Goal: Task Accomplishment & Management: Complete application form

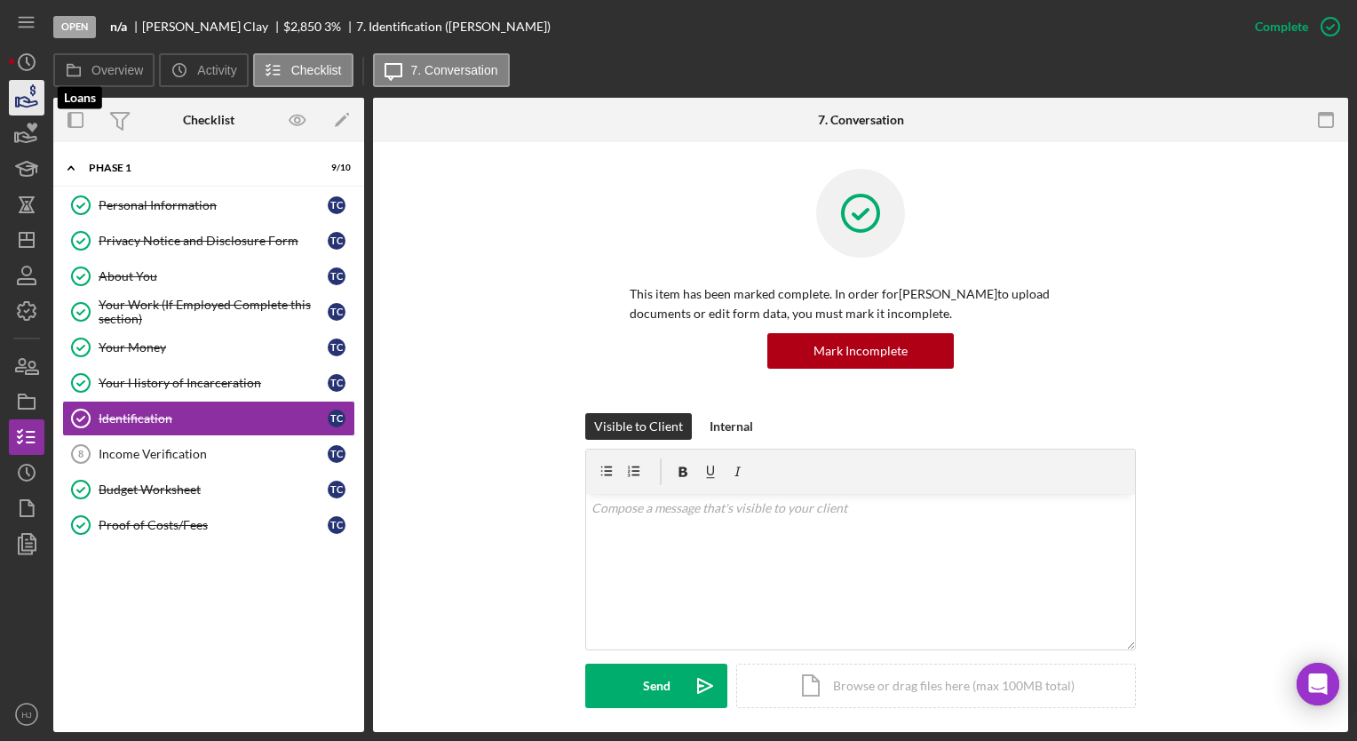
click at [24, 101] on icon "button" at bounding box center [28, 102] width 19 height 10
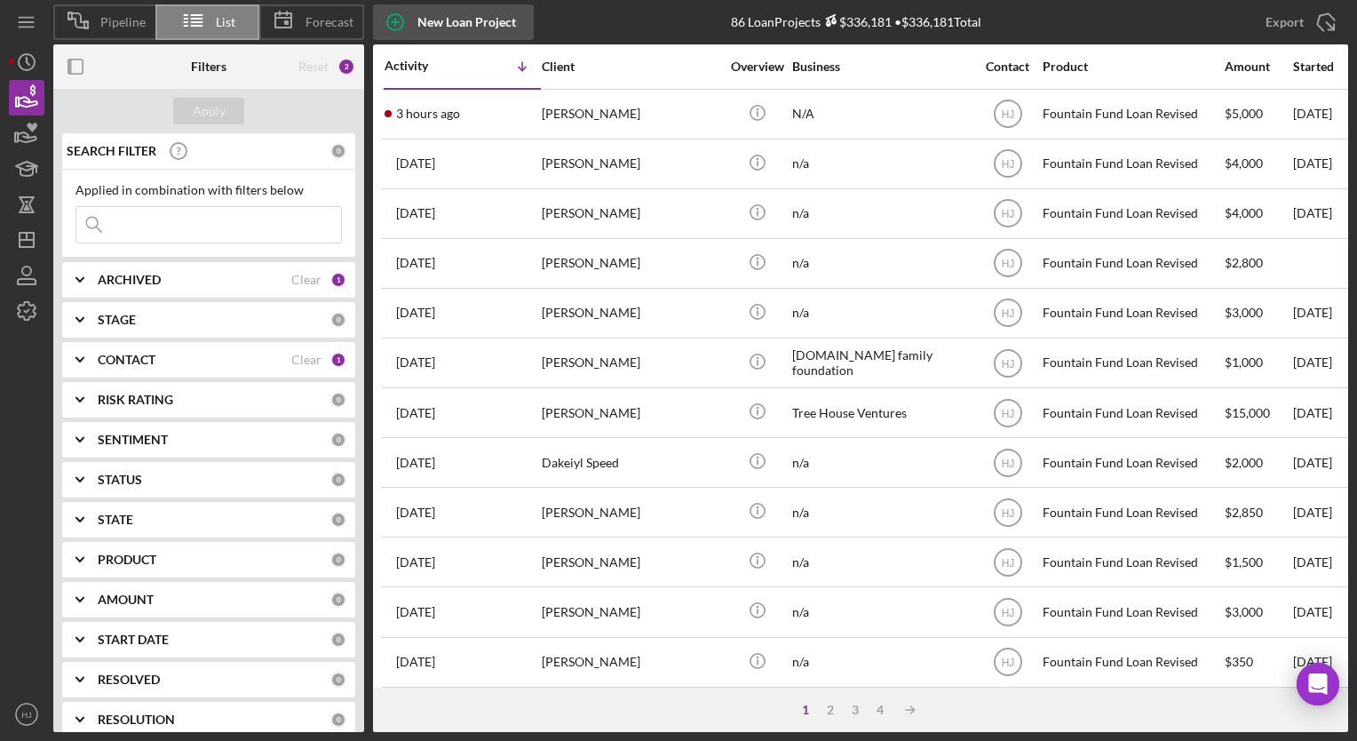
click at [457, 14] on div "New Loan Project" at bounding box center [467, 22] width 99 height 36
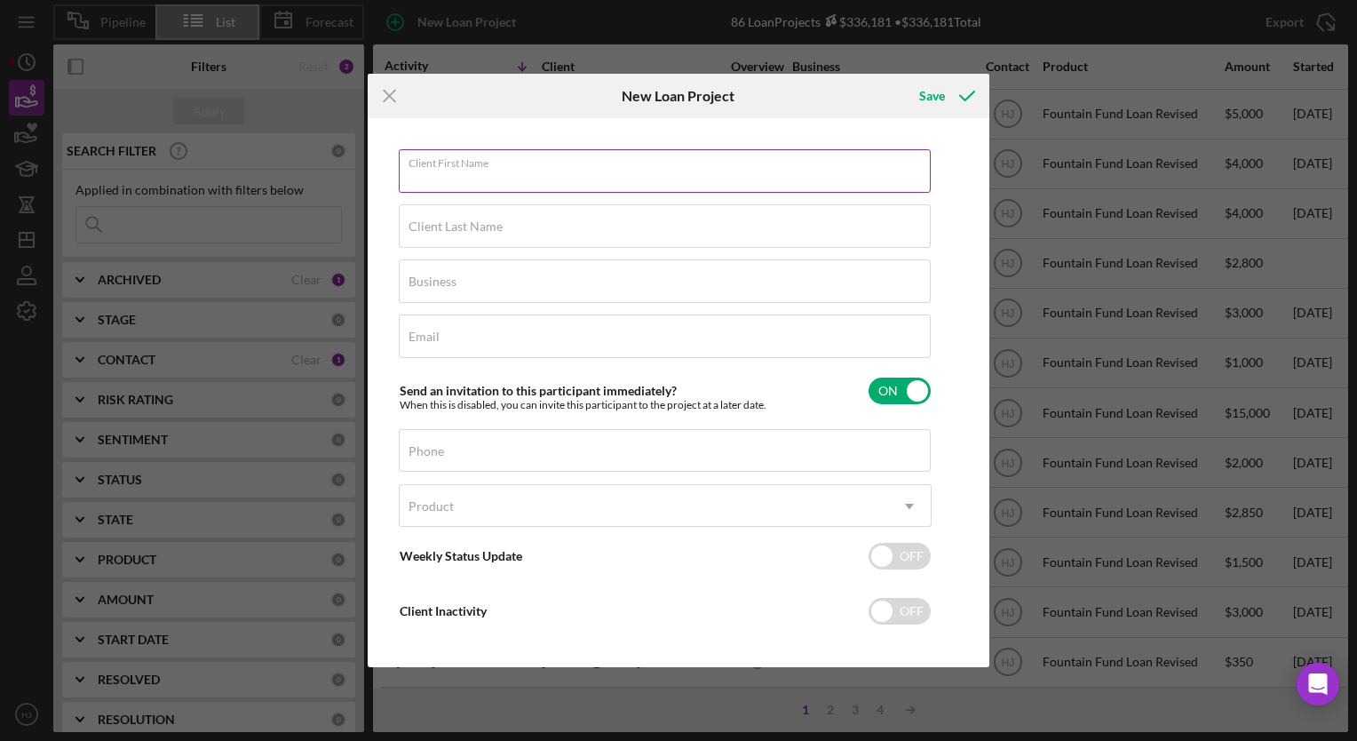
click at [531, 162] on div "Client First Name Required" at bounding box center [665, 171] width 533 height 44
paste input "[PERSON_NAME]"
drag, startPoint x: 484, startPoint y: 178, endPoint x: 432, endPoint y: 179, distance: 52.4
click at [432, 179] on input "[PERSON_NAME]" at bounding box center [665, 170] width 532 height 43
type input "[PERSON_NAME]"
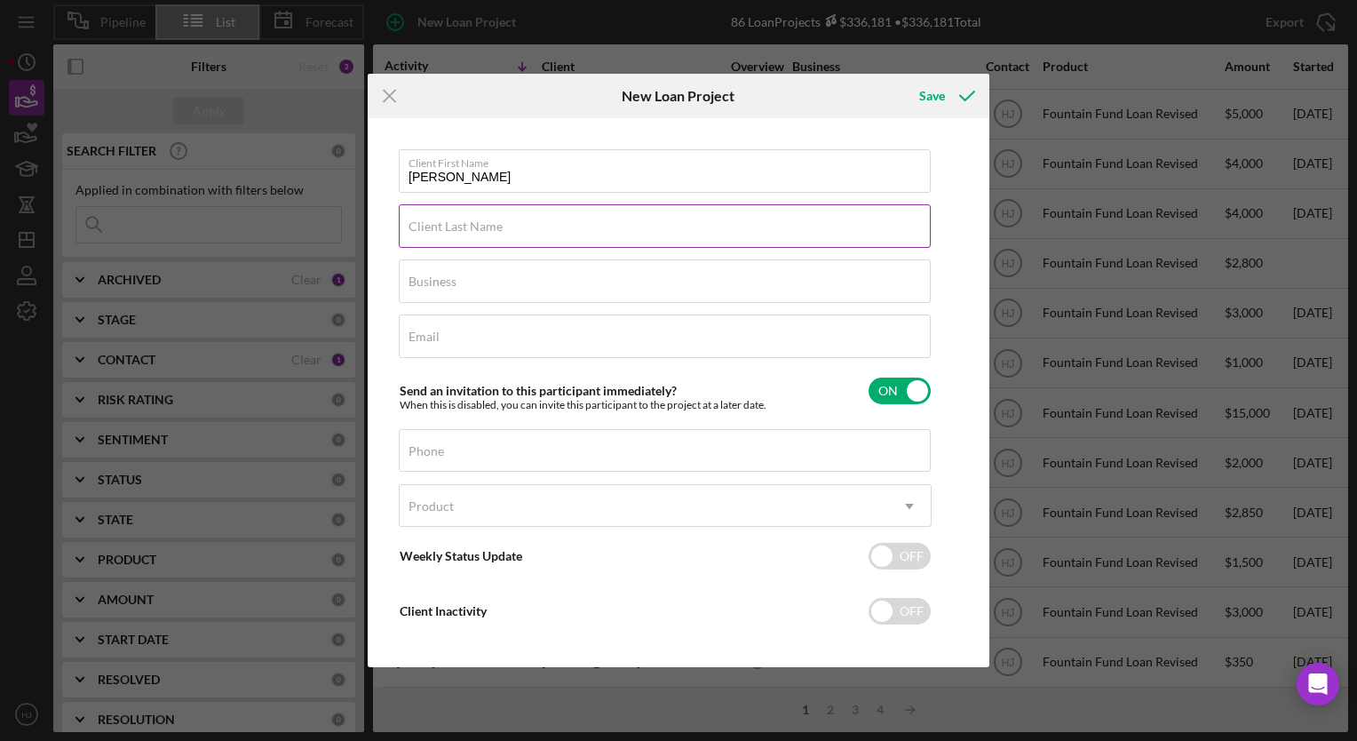
click at [444, 227] on label "Client Last Name" at bounding box center [456, 226] width 94 height 14
click at [444, 227] on input "Client Last Name" at bounding box center [665, 225] width 532 height 43
paste input "[PERSON_NAME]"
type input "[PERSON_NAME]"
click at [447, 284] on label "Business" at bounding box center [433, 282] width 48 height 14
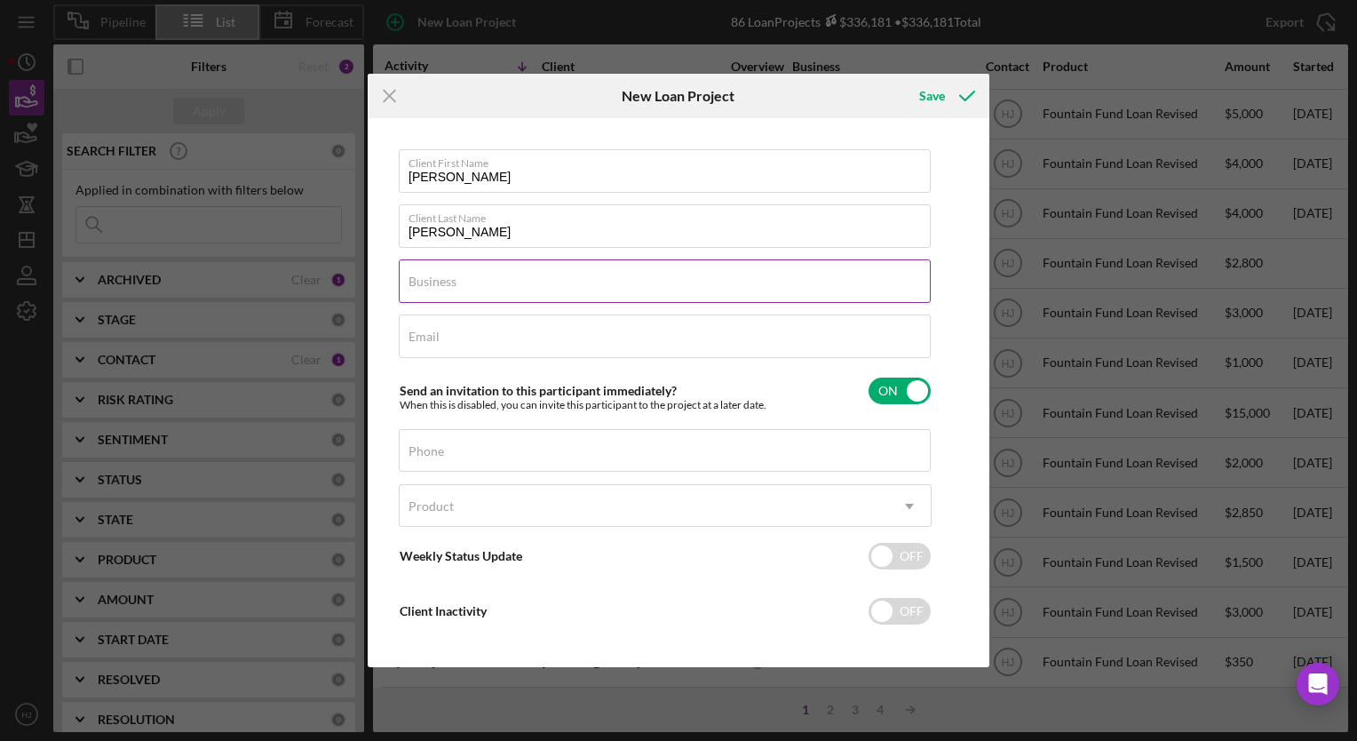
click at [447, 284] on input "Business" at bounding box center [665, 280] width 532 height 43
type input "n/a"
click at [411, 347] on input "Email" at bounding box center [665, 335] width 532 height 43
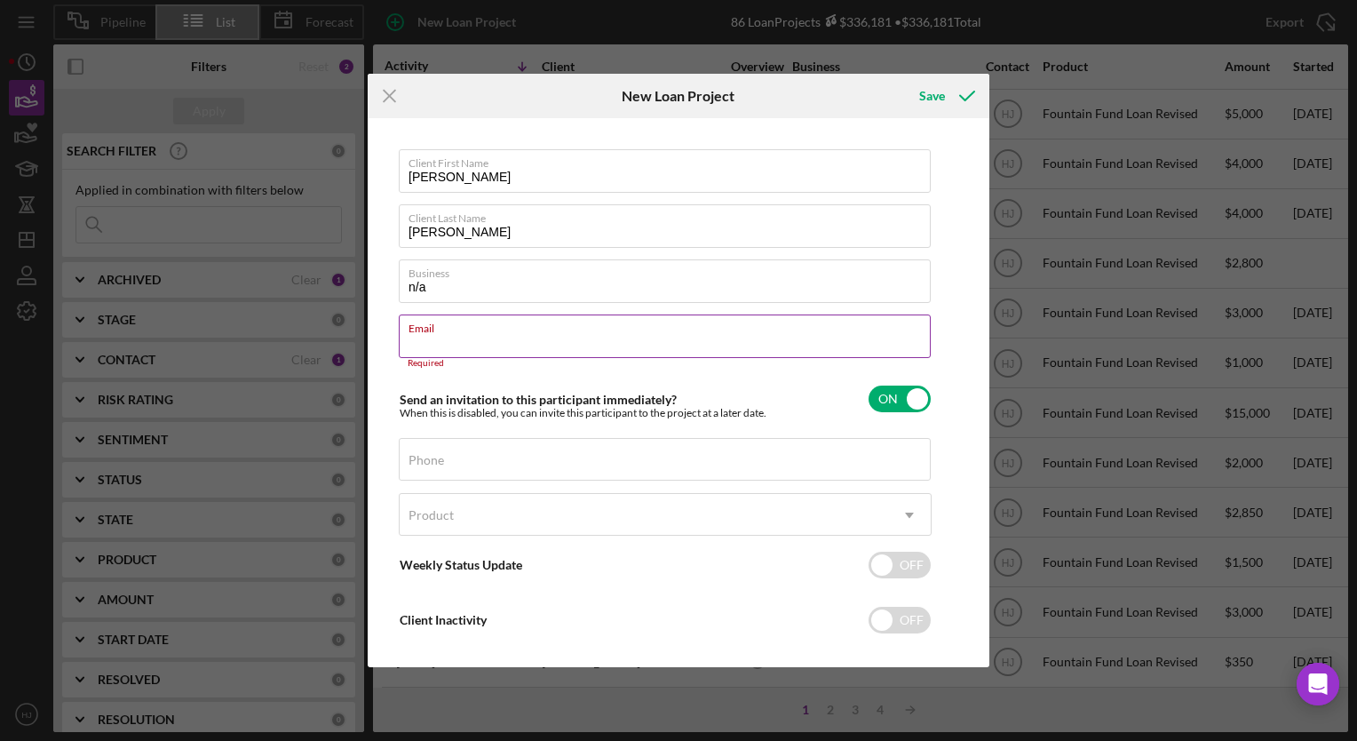
click at [446, 340] on input "Email" at bounding box center [665, 335] width 532 height 43
paste input "[EMAIL_ADDRESS][DOMAIN_NAME]"
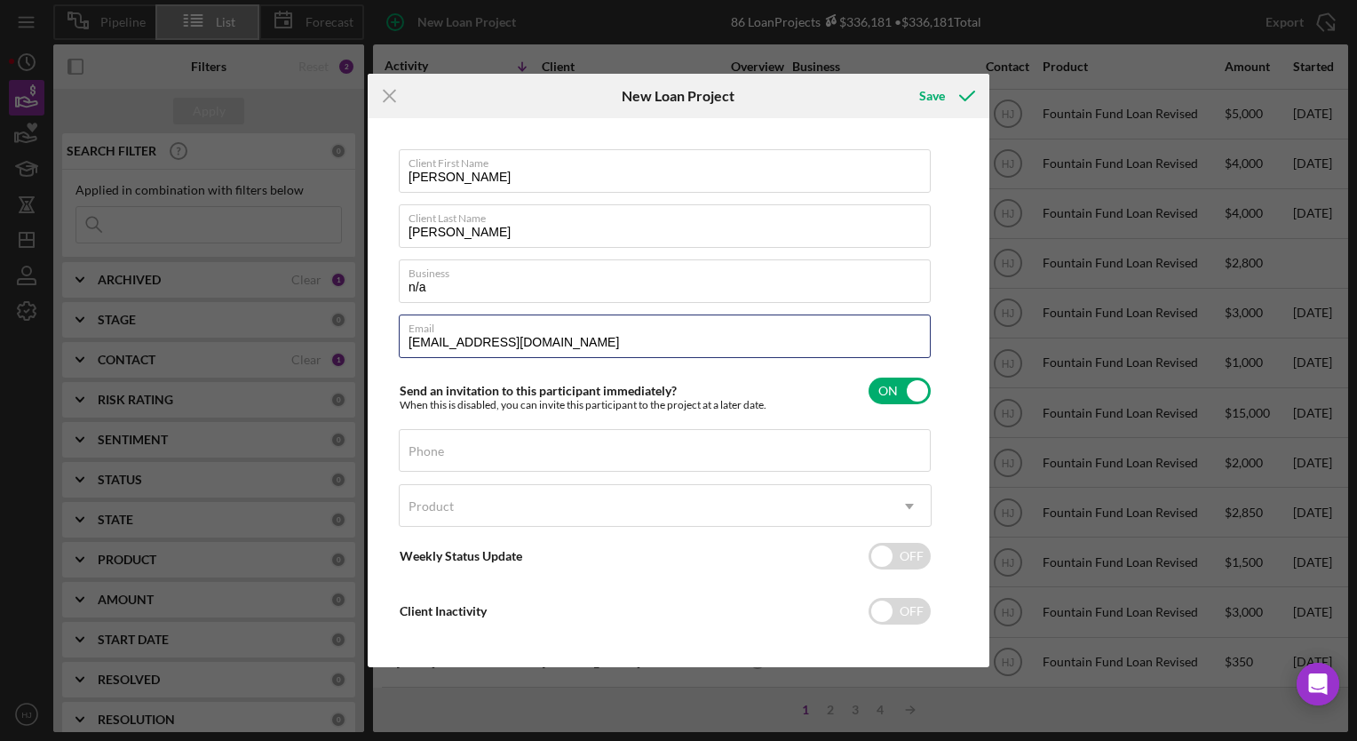
type input "[EMAIL_ADDRESS][DOMAIN_NAME]"
click at [449, 450] on input "Phone" at bounding box center [665, 450] width 532 height 43
paste input "[PHONE_NUMBER]"
type input "[PHONE_NUMBER]"
click at [535, 516] on div "Product" at bounding box center [644, 506] width 489 height 41
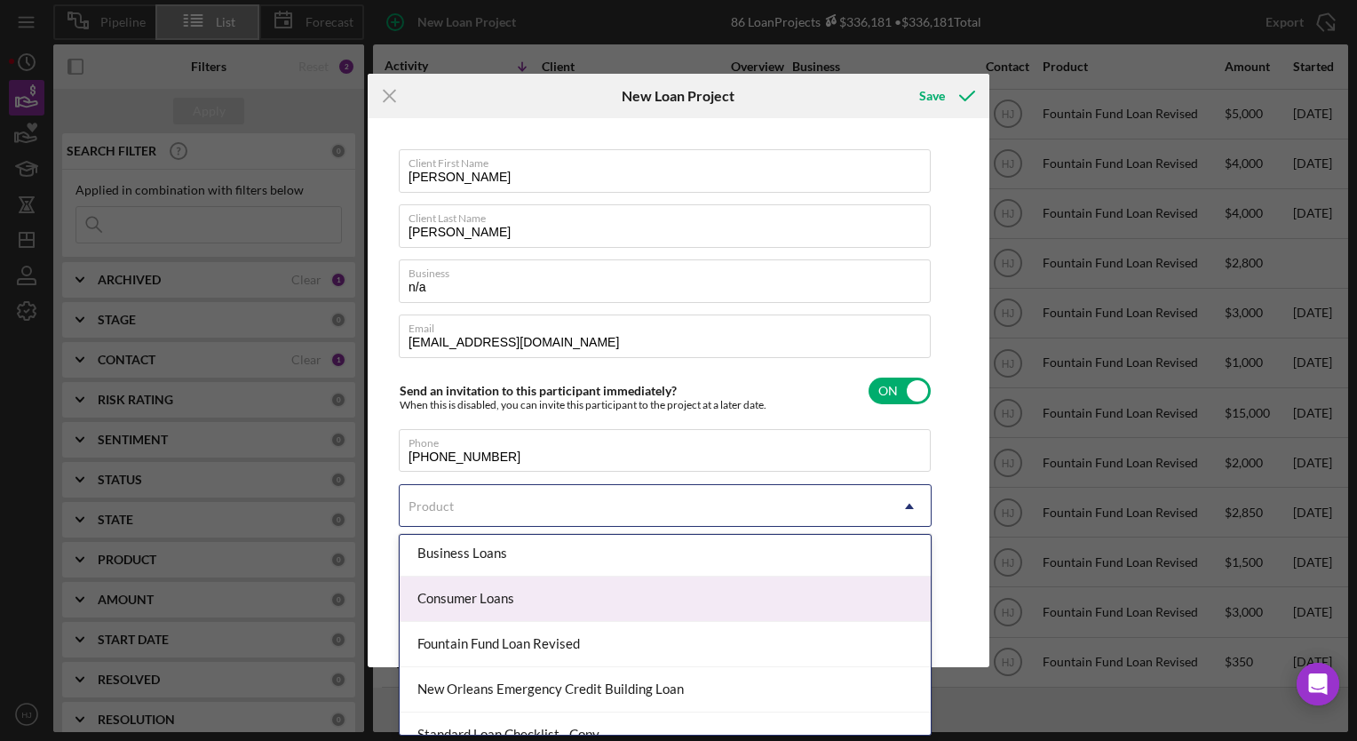
scroll to position [50, 0]
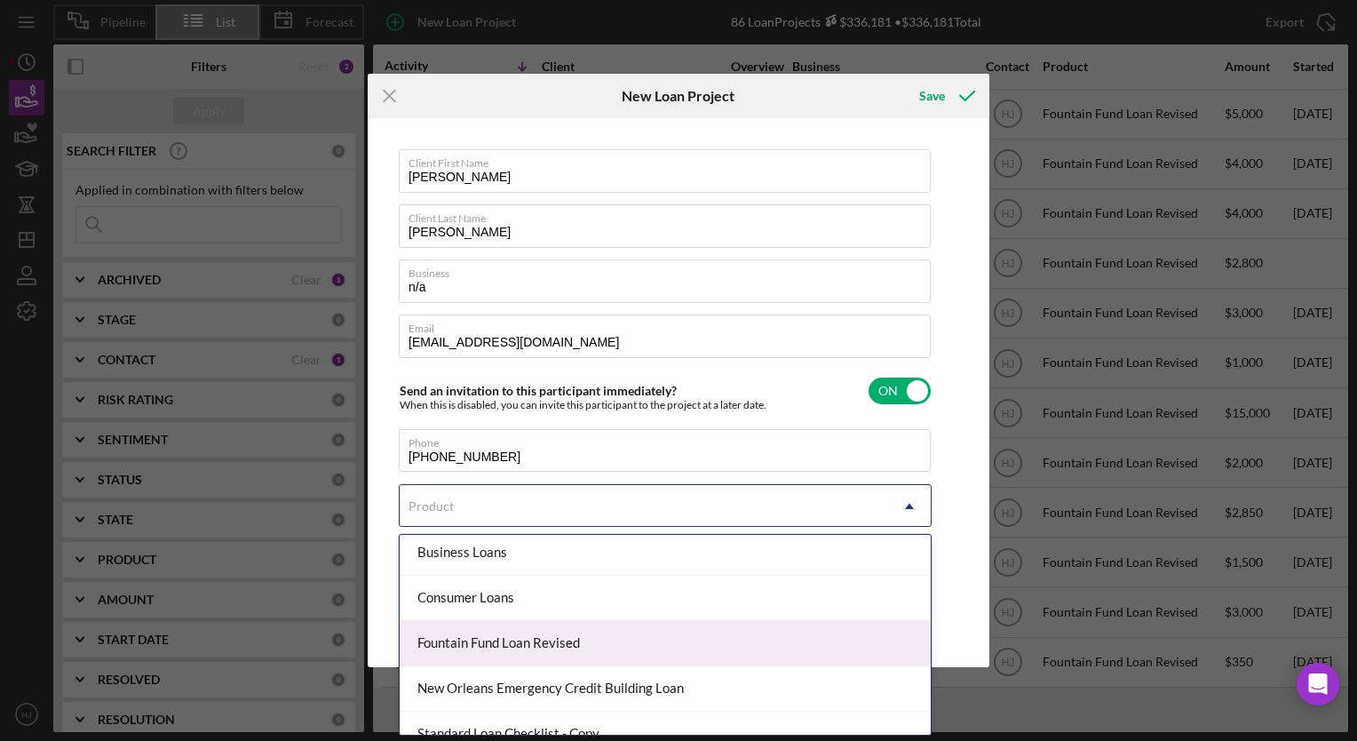
click at [537, 642] on div "Fountain Fund Loan Revised" at bounding box center [665, 643] width 531 height 45
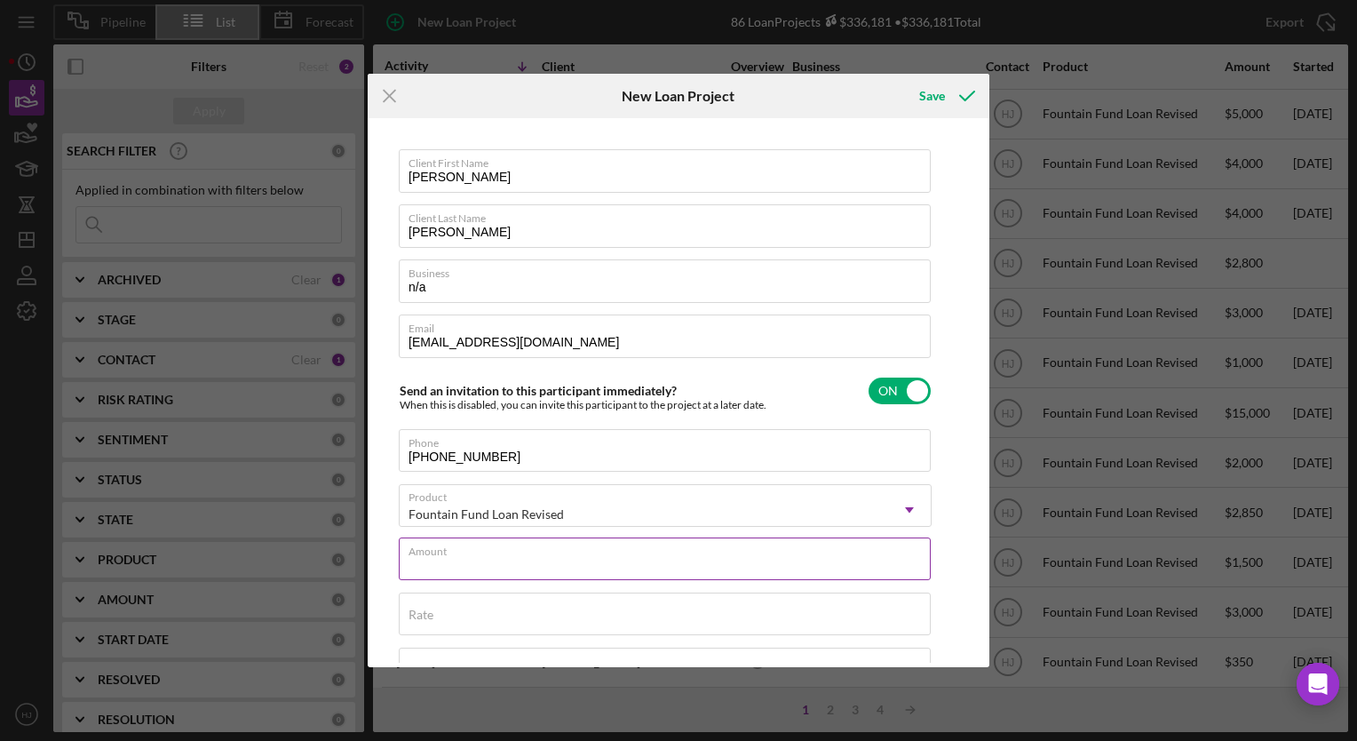
click at [498, 563] on input "Amount" at bounding box center [665, 558] width 532 height 43
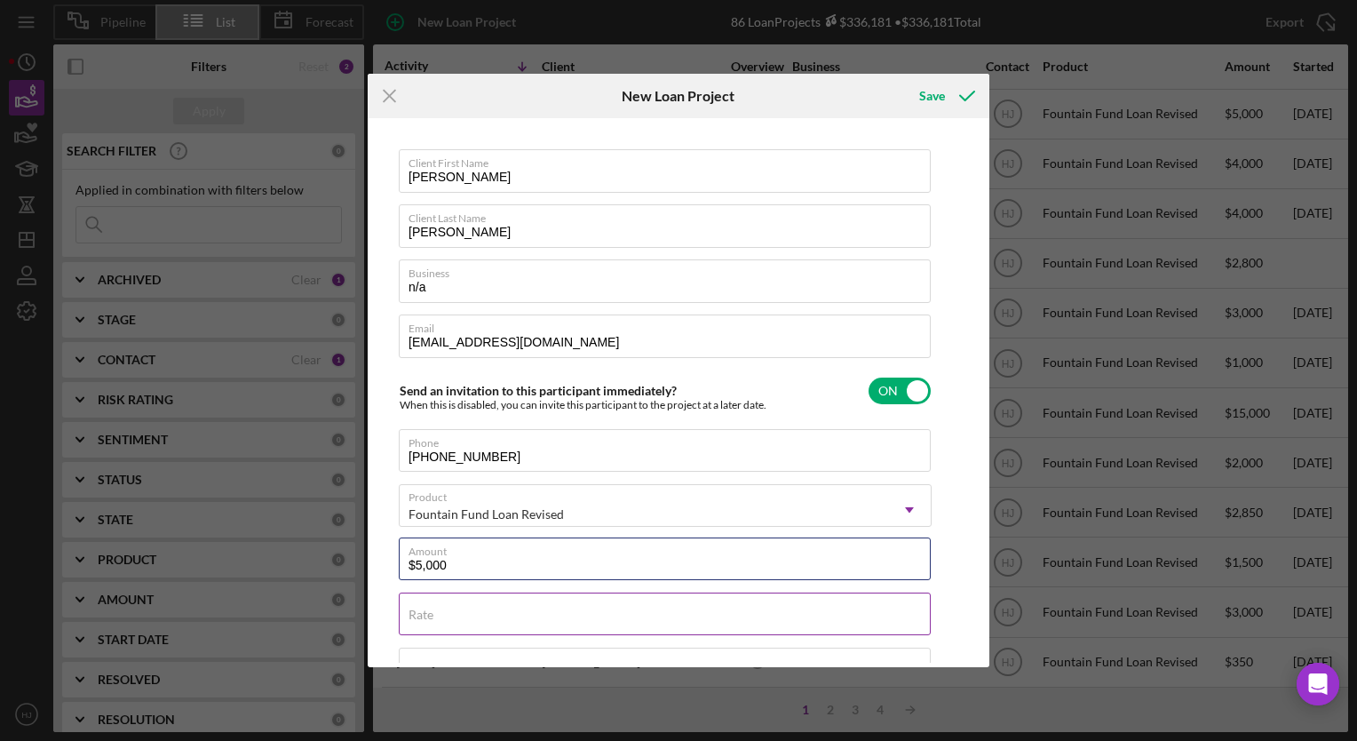
type input "$5,000"
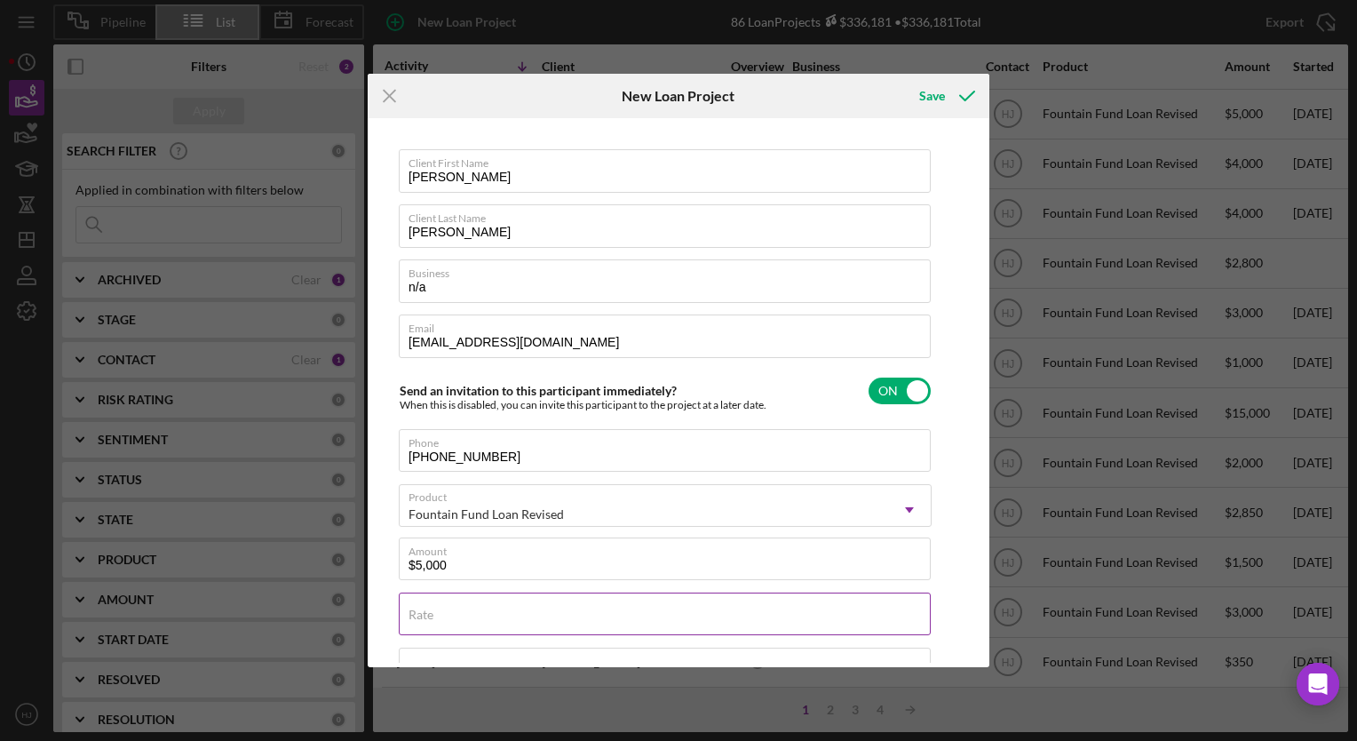
click at [513, 611] on div "Rate" at bounding box center [665, 615] width 533 height 44
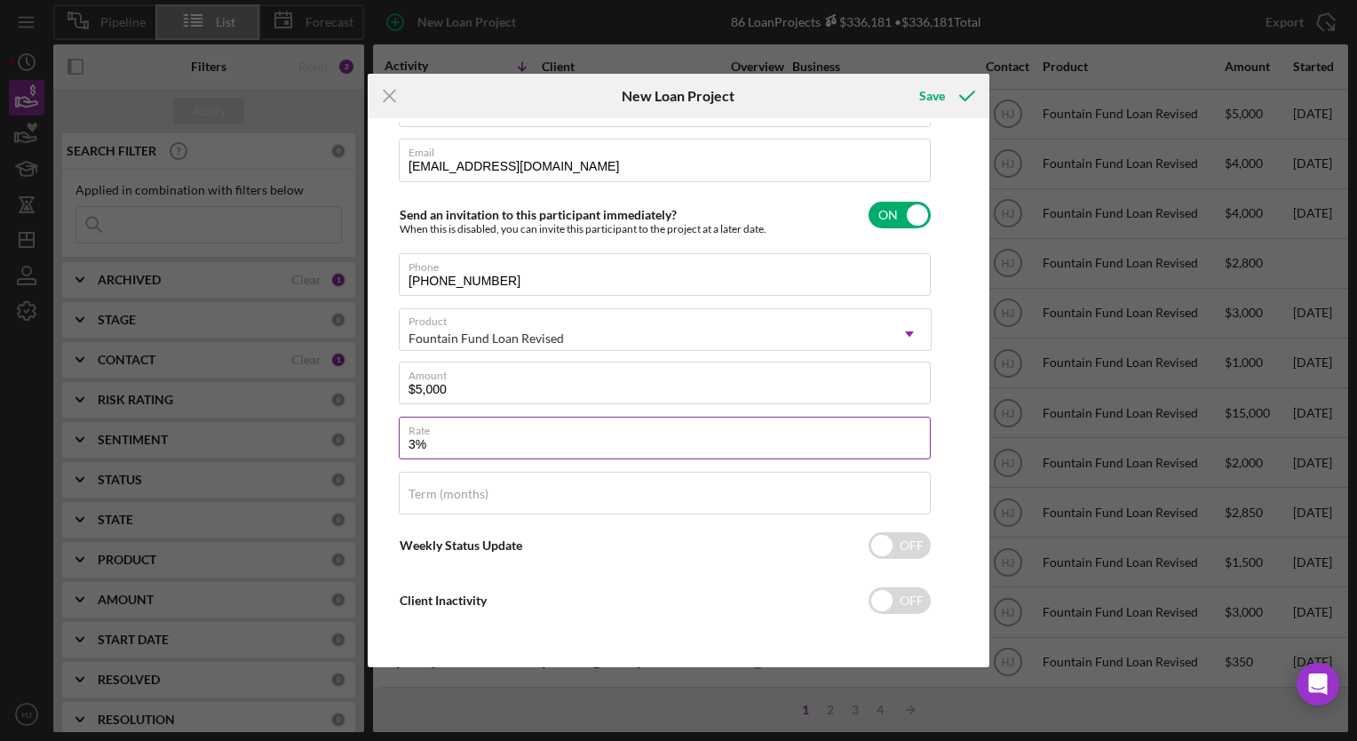
scroll to position [0, 0]
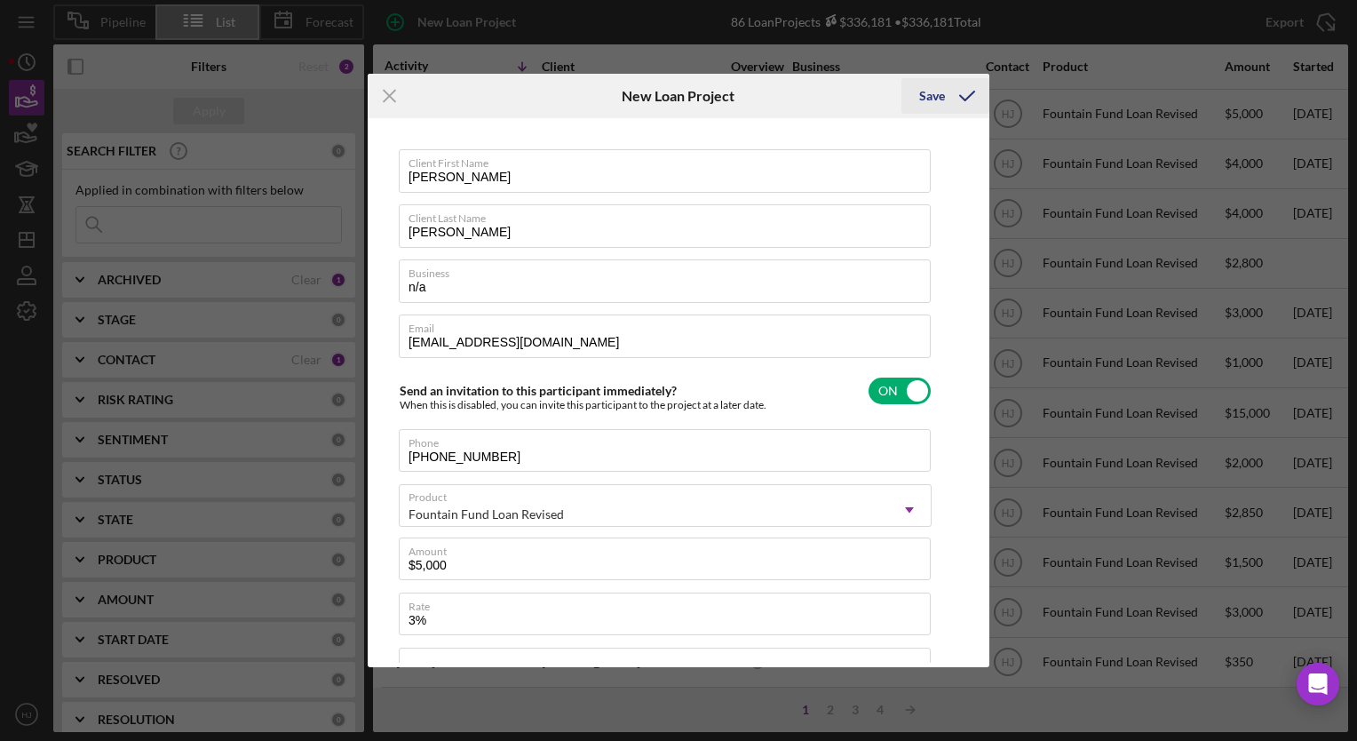
type input "3.000%"
click at [954, 94] on icon "submit" at bounding box center [967, 96] width 44 height 44
